Goal: Task Accomplishment & Management: Complete application form

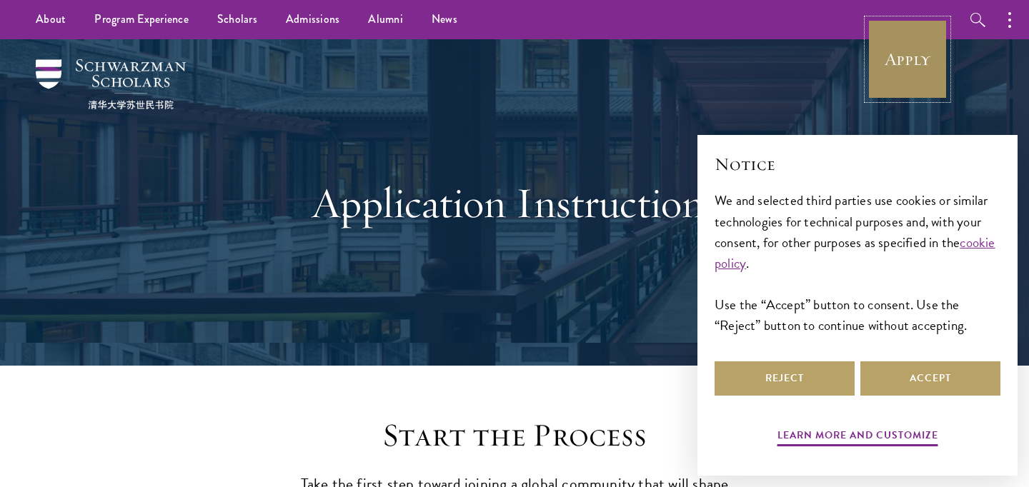
click at [894, 29] on link "Apply" at bounding box center [907, 59] width 80 height 80
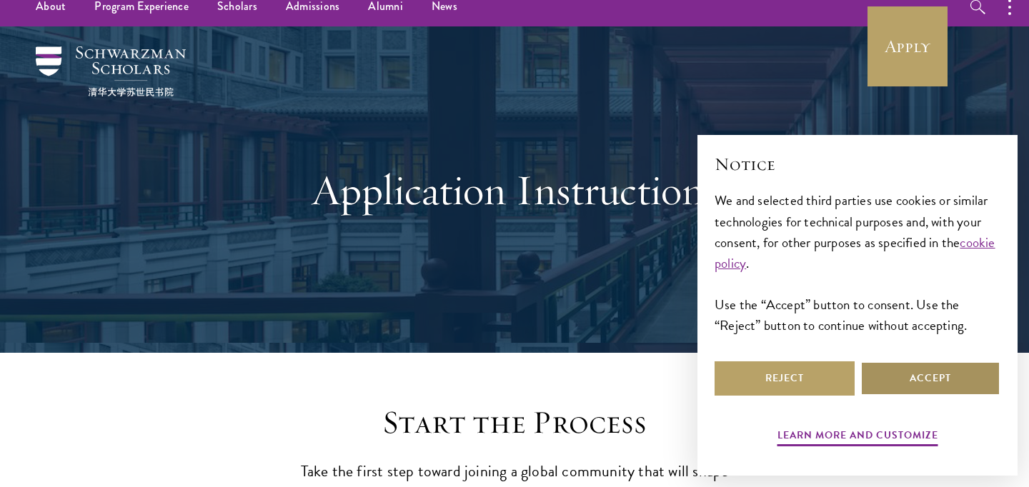
click at [926, 388] on button "Accept" at bounding box center [930, 378] width 140 height 34
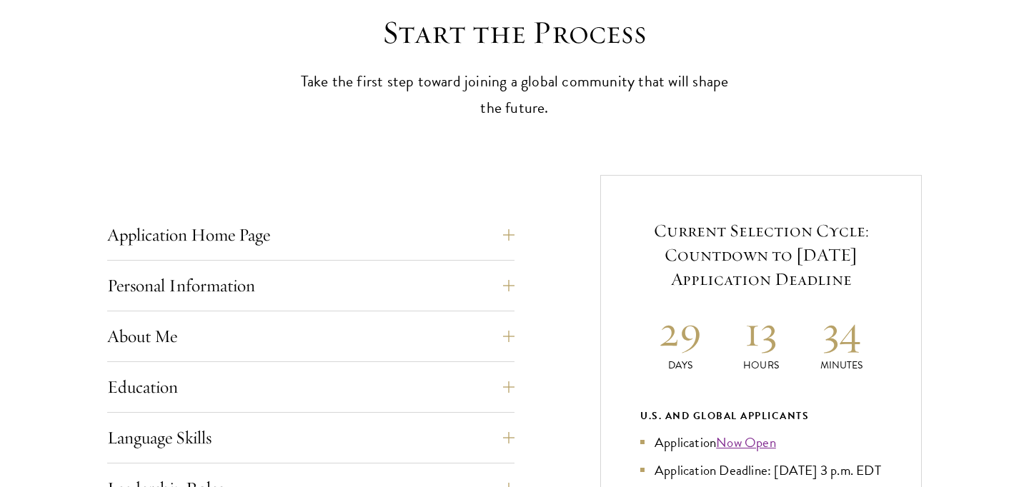
scroll to position [441, 0]
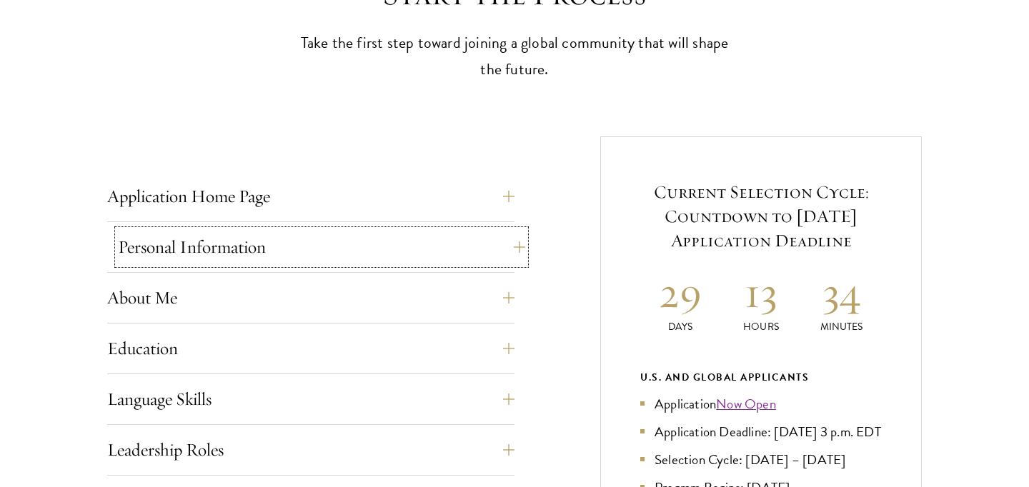
click at [509, 244] on button "Personal Information" at bounding box center [321, 247] width 407 height 34
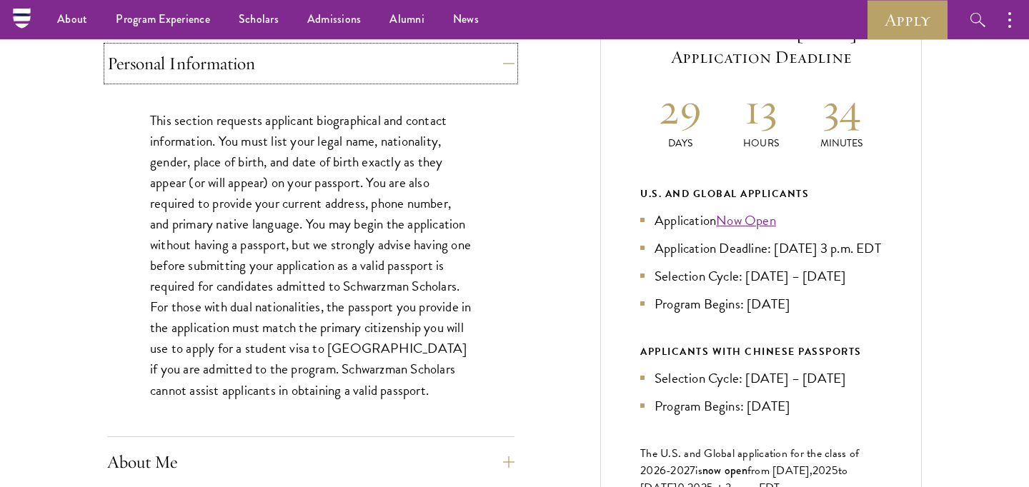
scroll to position [638, 0]
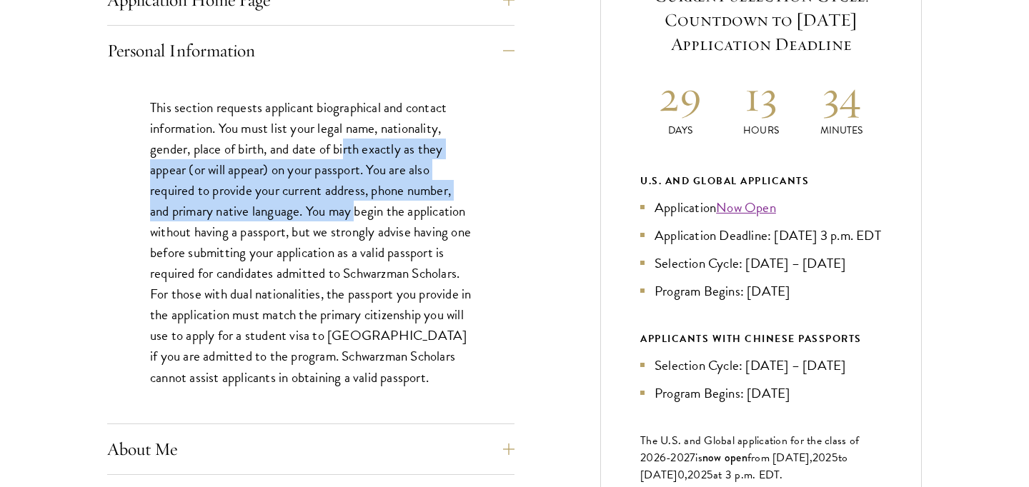
drag, startPoint x: 344, startPoint y: 154, endPoint x: 355, endPoint y: 206, distance: 53.4
click at [356, 206] on p "This section requests applicant biographical and contact information. You must …" at bounding box center [310, 242] width 321 height 291
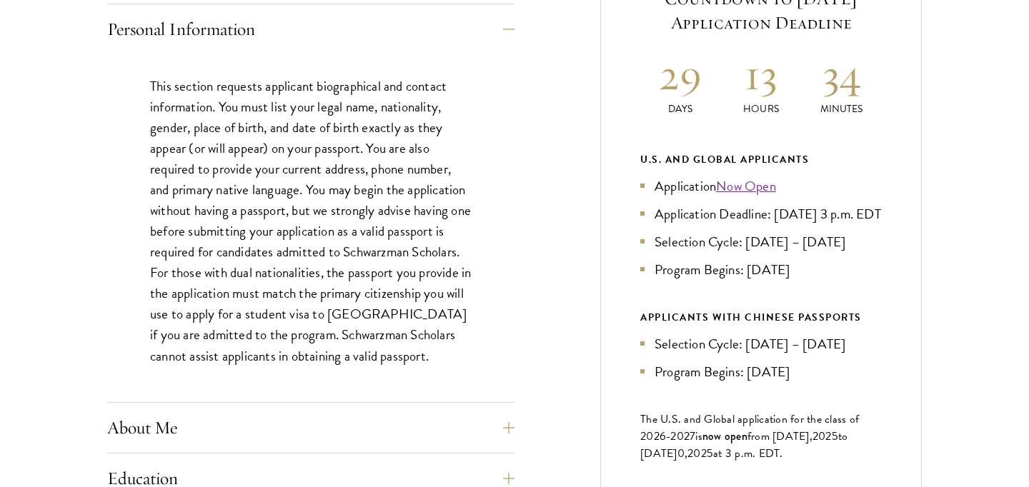
click at [354, 323] on p "This section requests applicant biographical and contact information. You must …" at bounding box center [310, 221] width 321 height 291
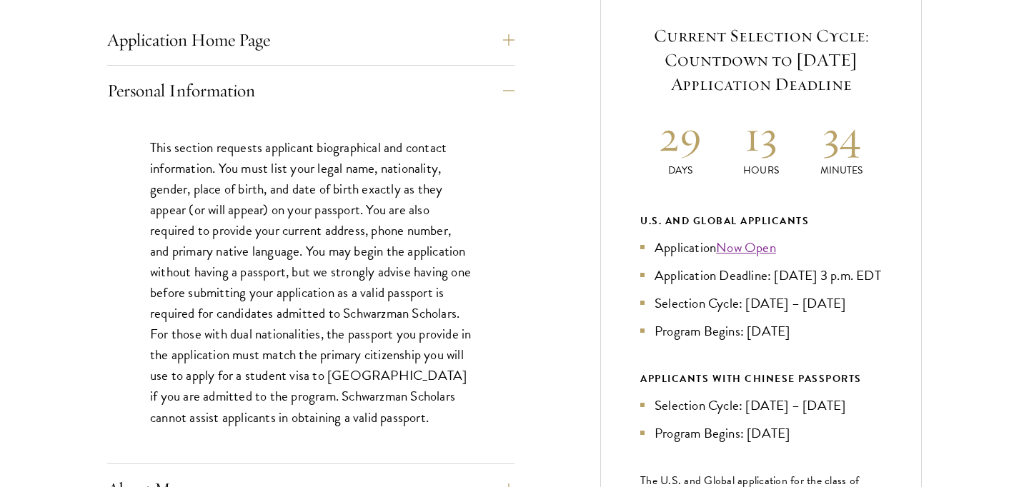
scroll to position [599, 0]
click at [761, 249] on link "Now Open" at bounding box center [746, 246] width 60 height 21
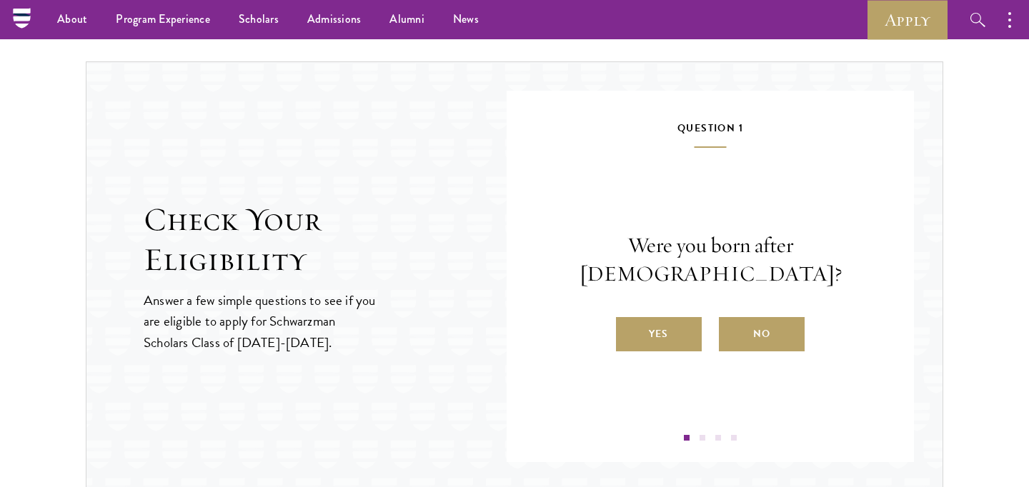
scroll to position [1447, 0]
click at [657, 319] on label "Yes" at bounding box center [659, 336] width 86 height 34
click at [629, 320] on input "Yes" at bounding box center [622, 326] width 13 height 13
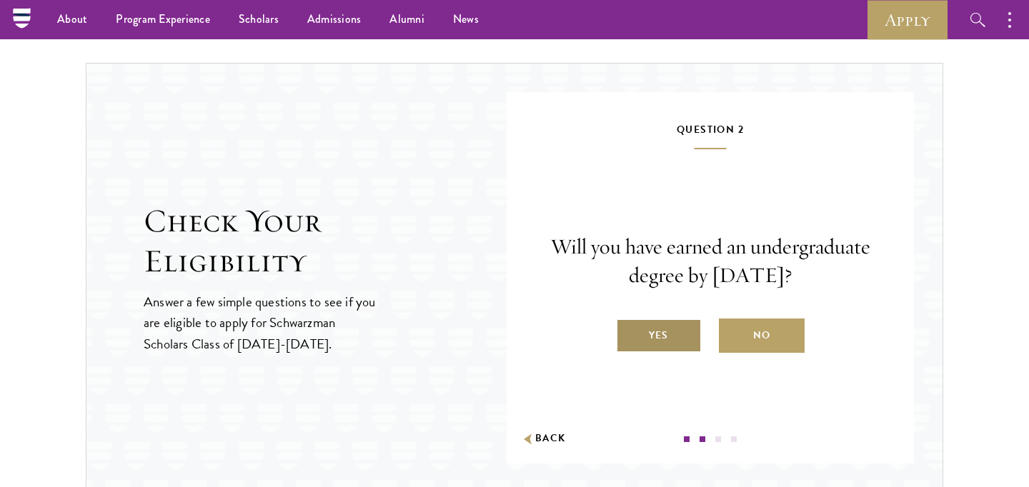
click at [647, 331] on label "Yes" at bounding box center [659, 336] width 86 height 34
click at [629, 331] on input "Yes" at bounding box center [622, 326] width 13 height 13
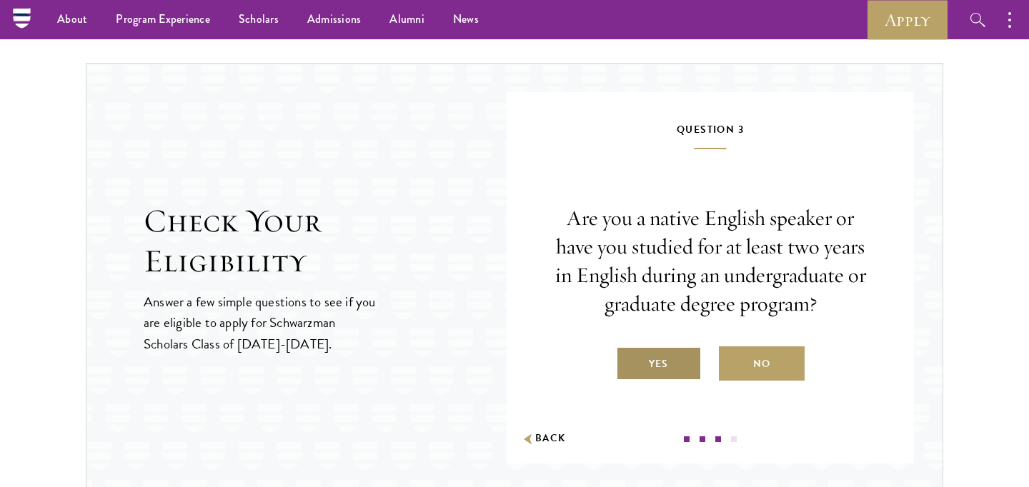
click at [656, 368] on label "Yes" at bounding box center [659, 363] width 86 height 34
click at [629, 361] on input "Yes" at bounding box center [622, 355] width 13 height 13
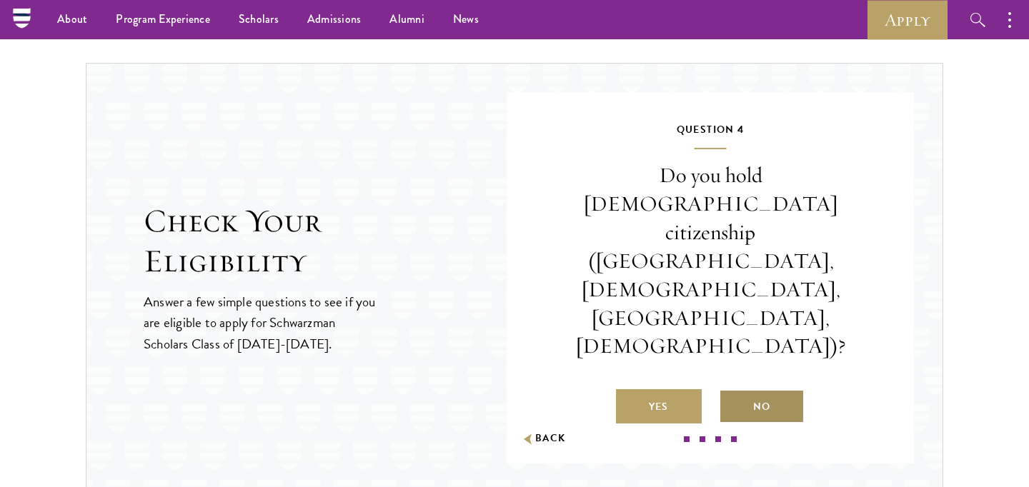
click at [750, 389] on label "No" at bounding box center [762, 406] width 86 height 34
click at [731, 391] on input "No" at bounding box center [725, 397] width 13 height 13
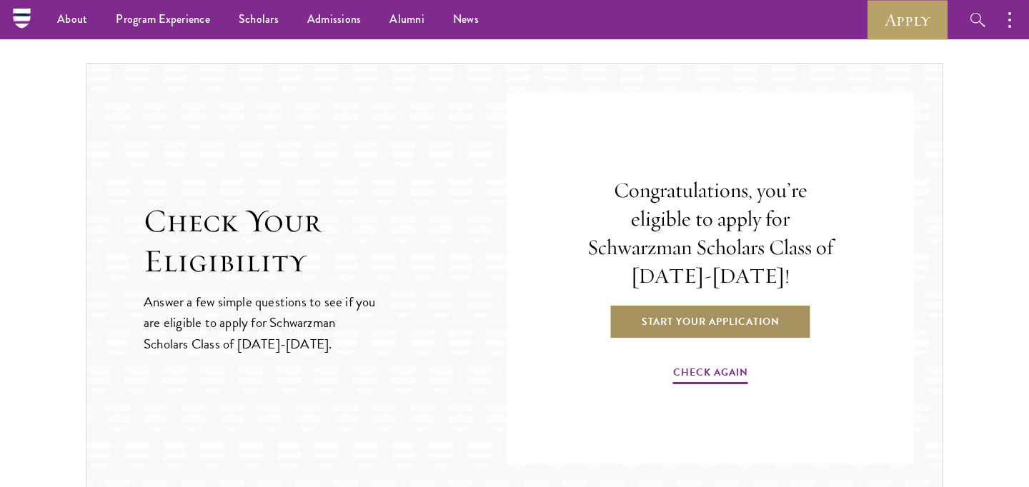
click at [691, 333] on link "Start Your Application" at bounding box center [710, 321] width 202 height 34
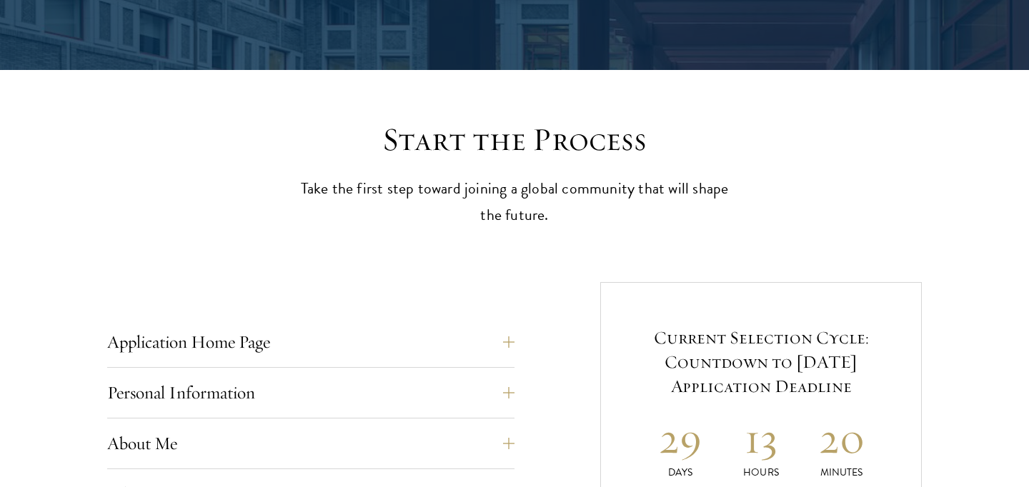
scroll to position [437, 0]
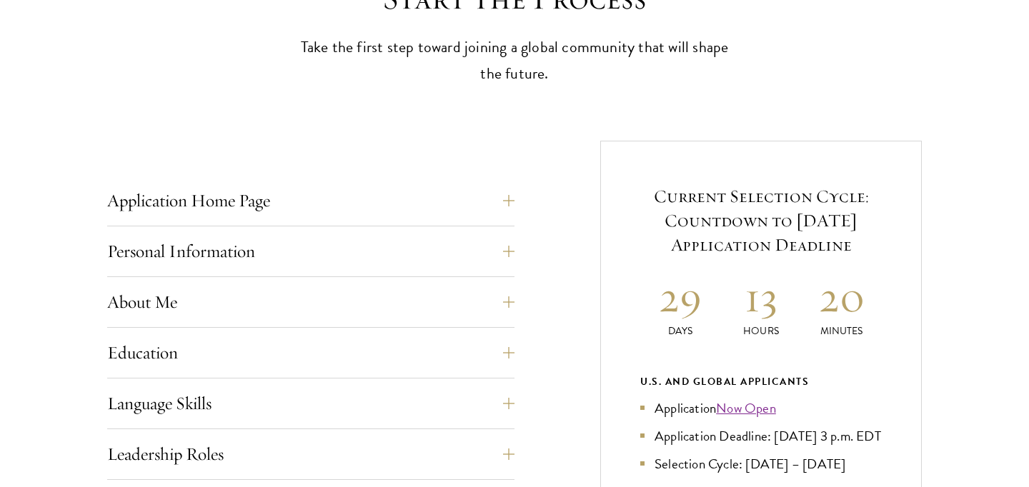
click at [505, 198] on button "Application Home Page" at bounding box center [321, 201] width 407 height 34
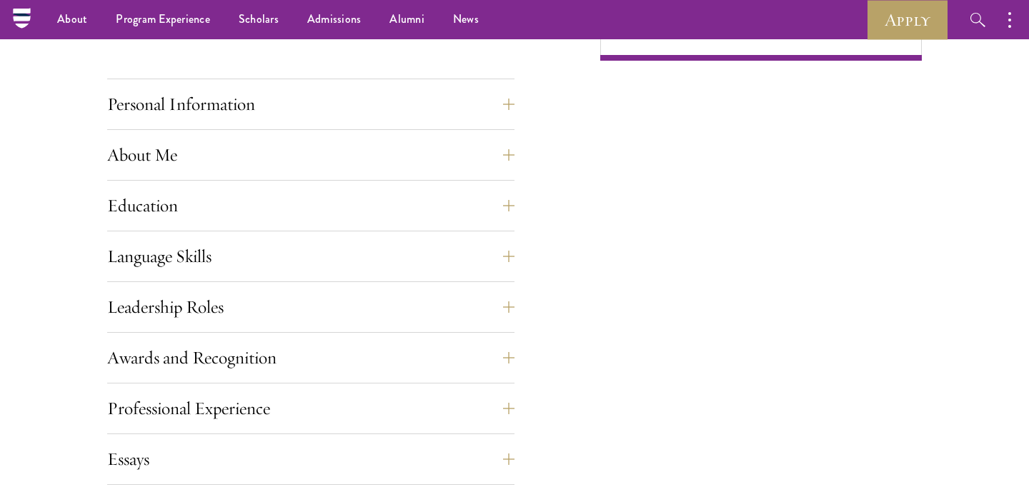
scroll to position [1183, 0]
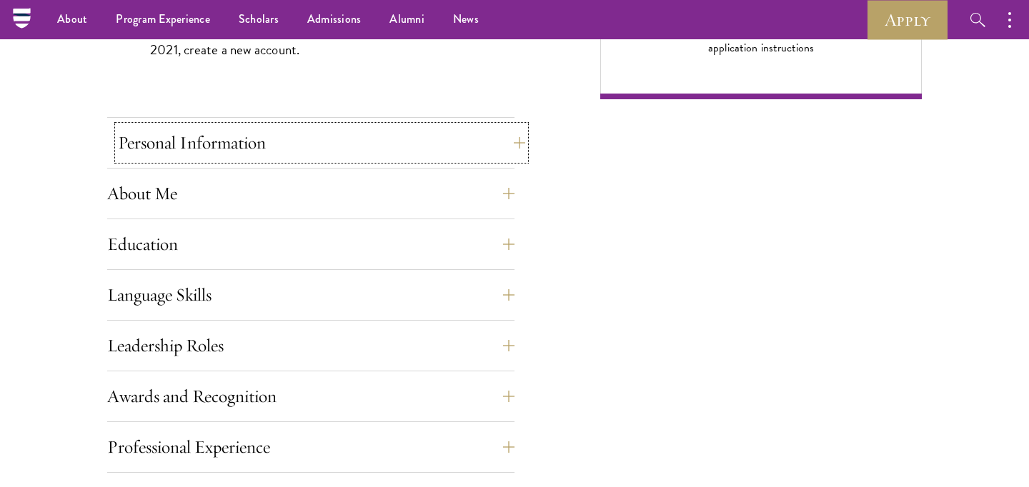
click at [335, 144] on button "Personal Information" at bounding box center [321, 143] width 407 height 34
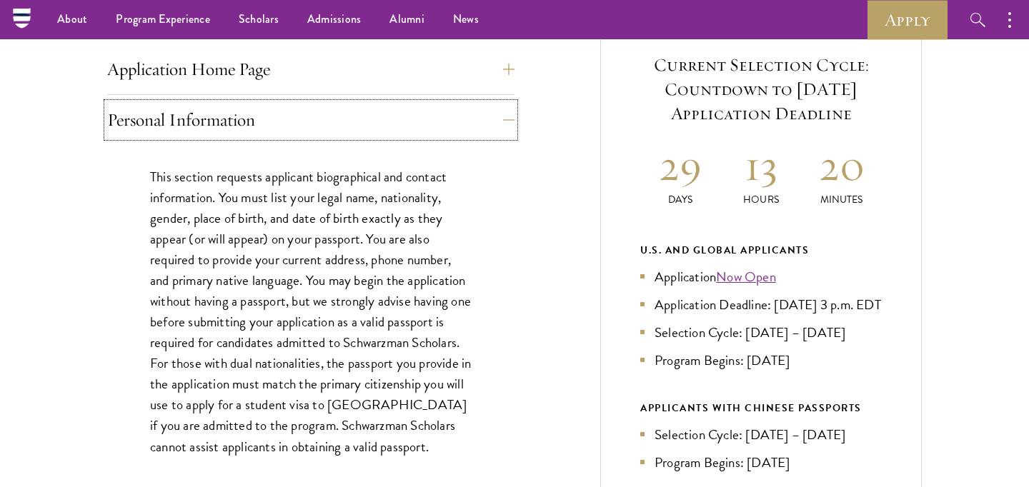
scroll to position [474, 0]
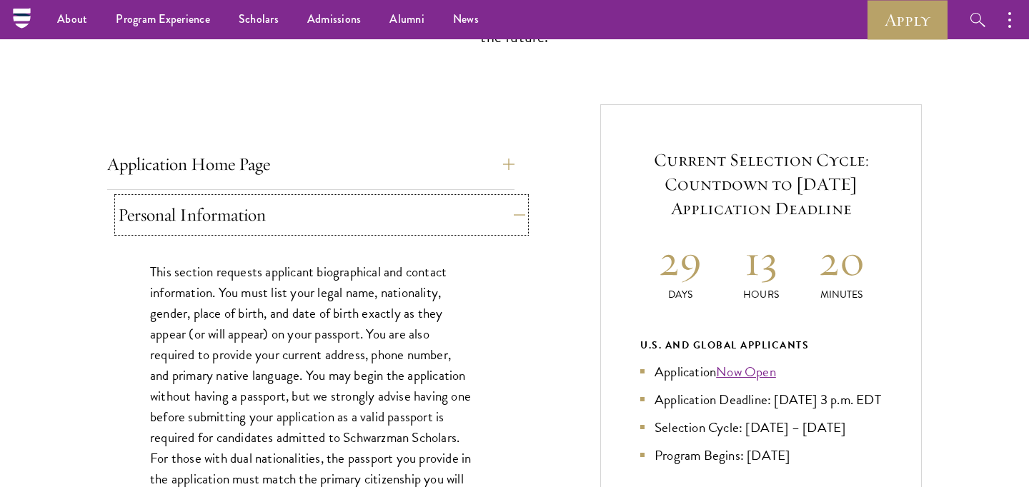
click at [271, 212] on button "Personal Information" at bounding box center [321, 215] width 407 height 34
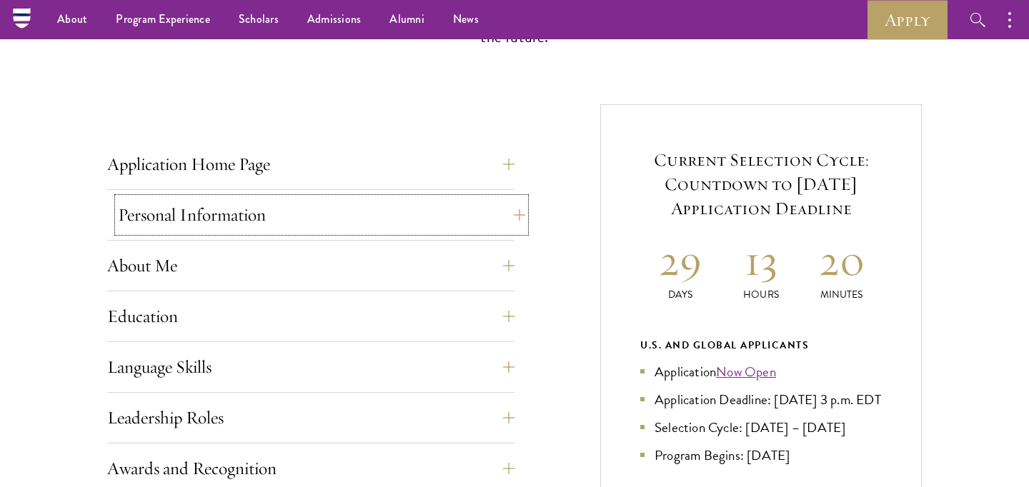
click at [274, 214] on button "Personal Information" at bounding box center [321, 215] width 407 height 34
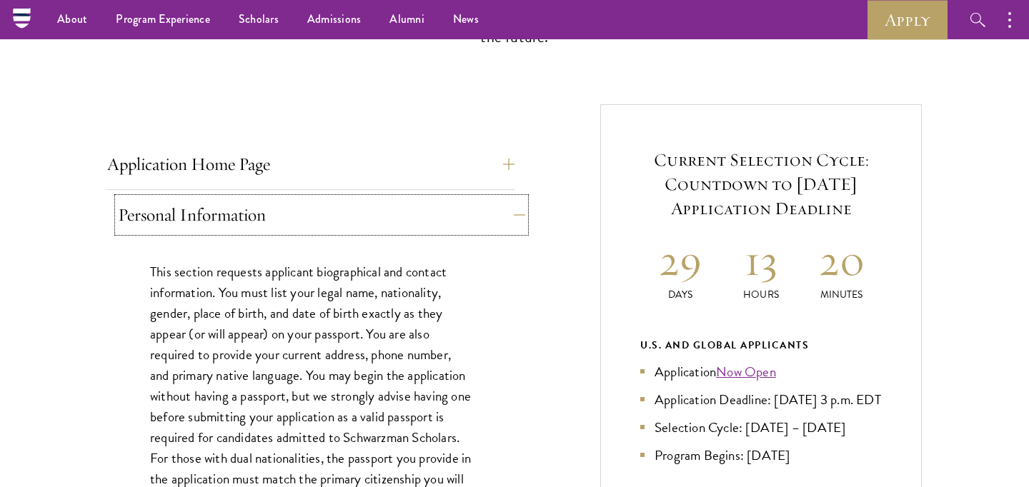
click at [274, 214] on button "Personal Information" at bounding box center [321, 215] width 407 height 34
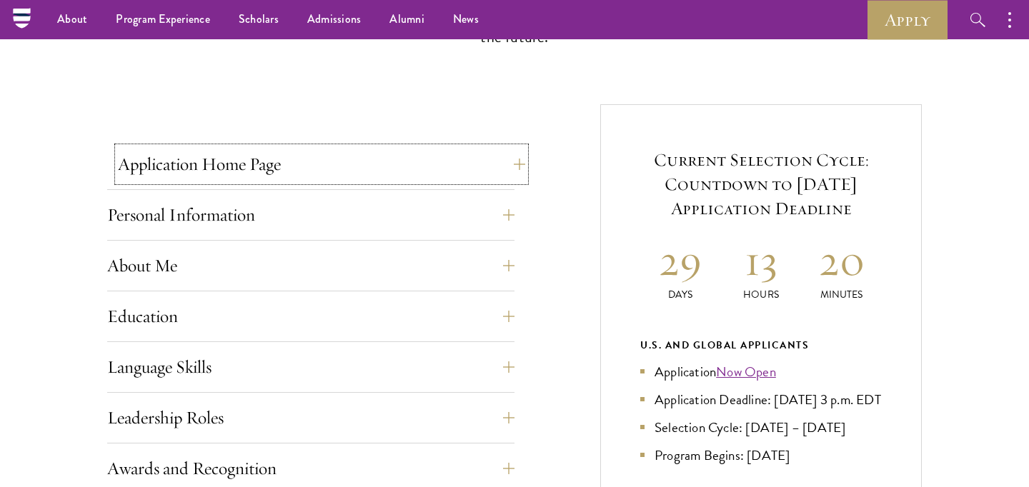
click at [274, 164] on button "Application Home Page" at bounding box center [321, 164] width 407 height 34
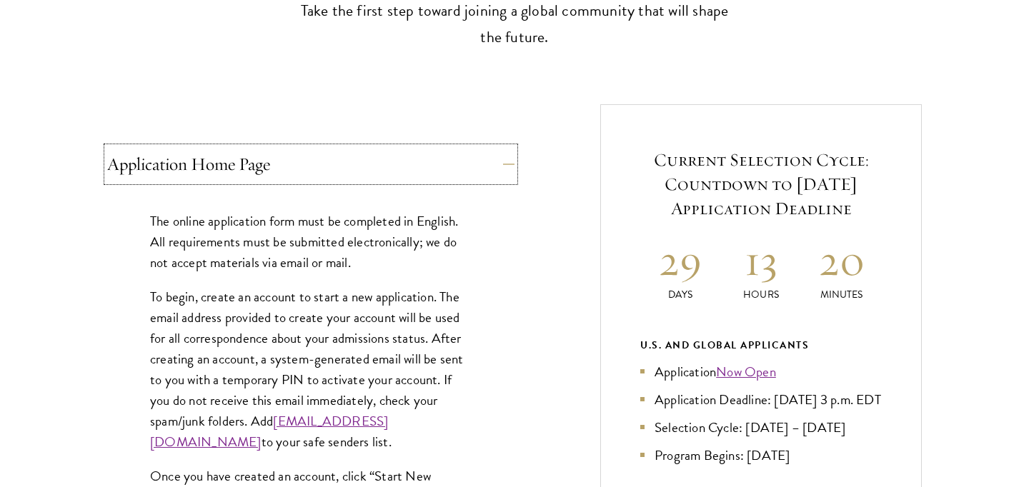
scroll to position [668, 0]
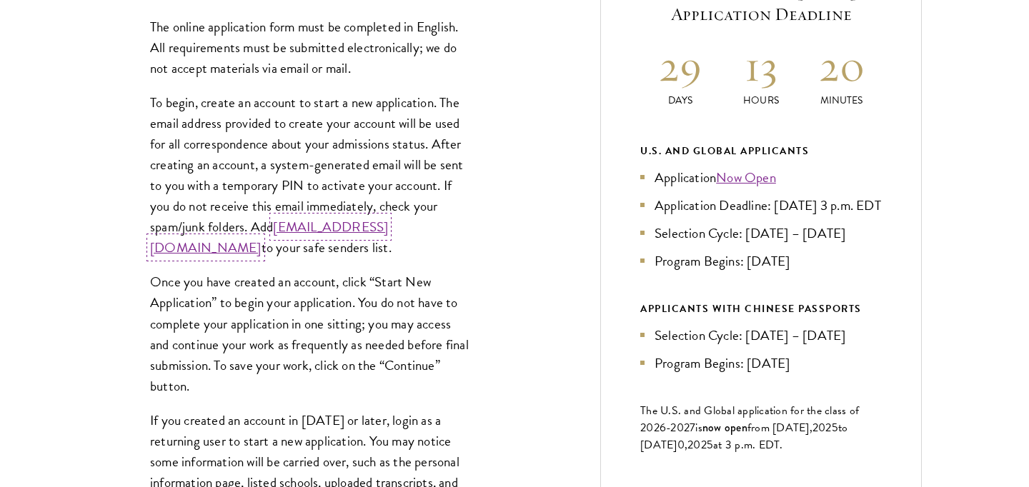
click at [243, 249] on link "[EMAIL_ADDRESS][DOMAIN_NAME]" at bounding box center [269, 236] width 238 height 41
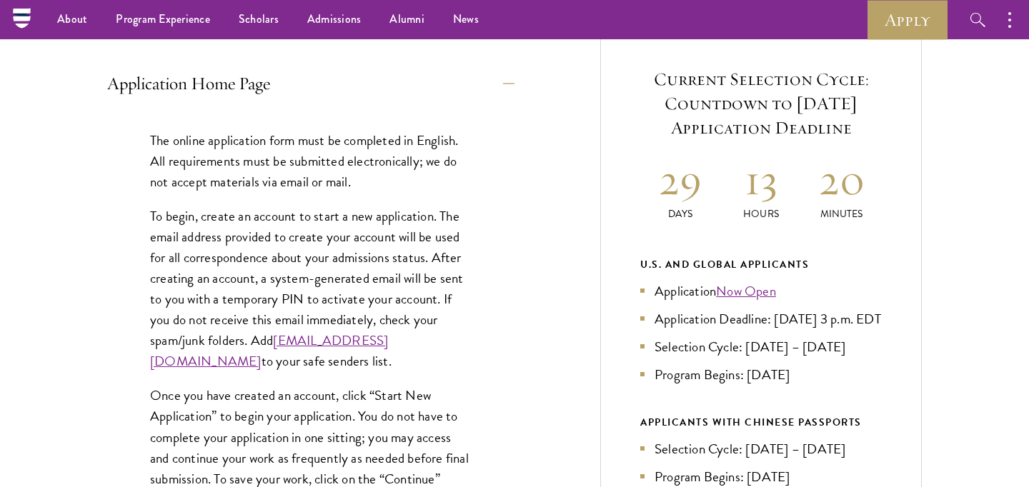
scroll to position [543, 0]
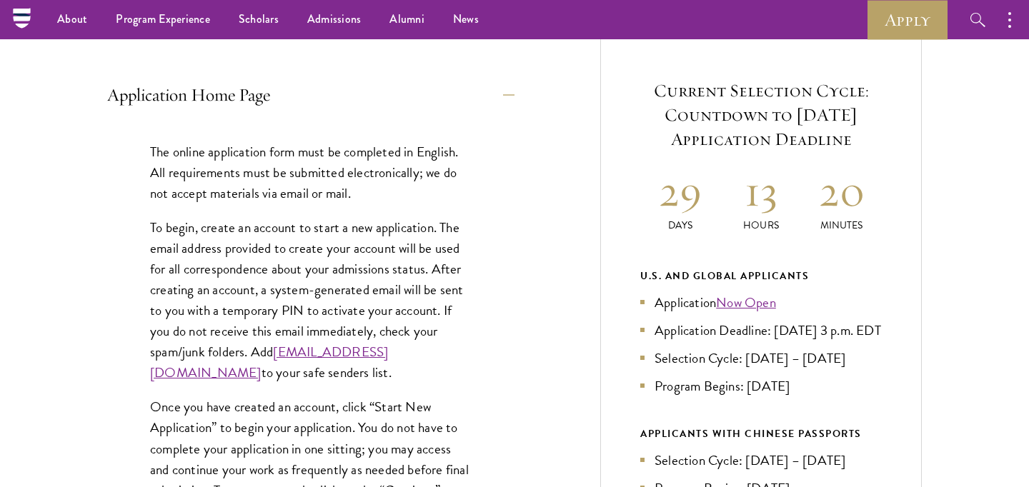
click at [495, 89] on button "Application Home Page" at bounding box center [321, 95] width 407 height 34
